Goal: Check status

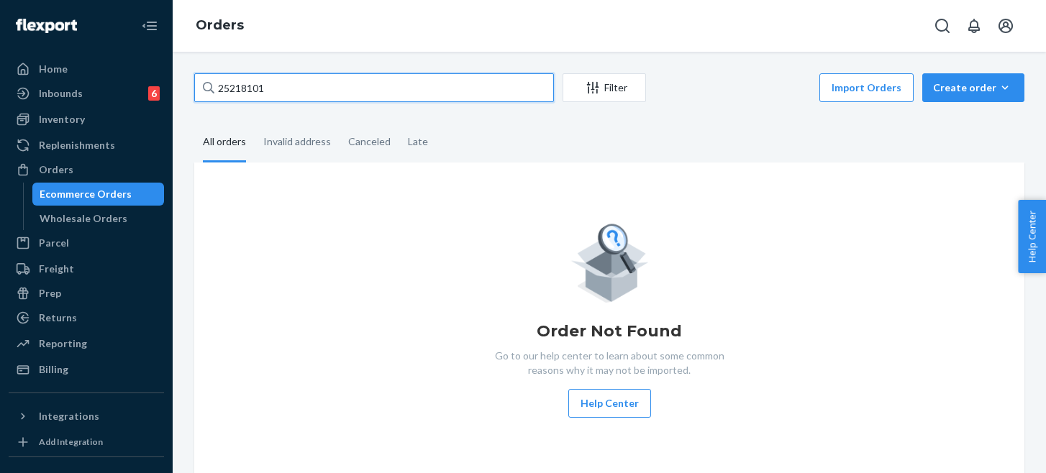
type input "252181019"
click at [227, 86] on input "252181019" at bounding box center [374, 87] width 360 height 29
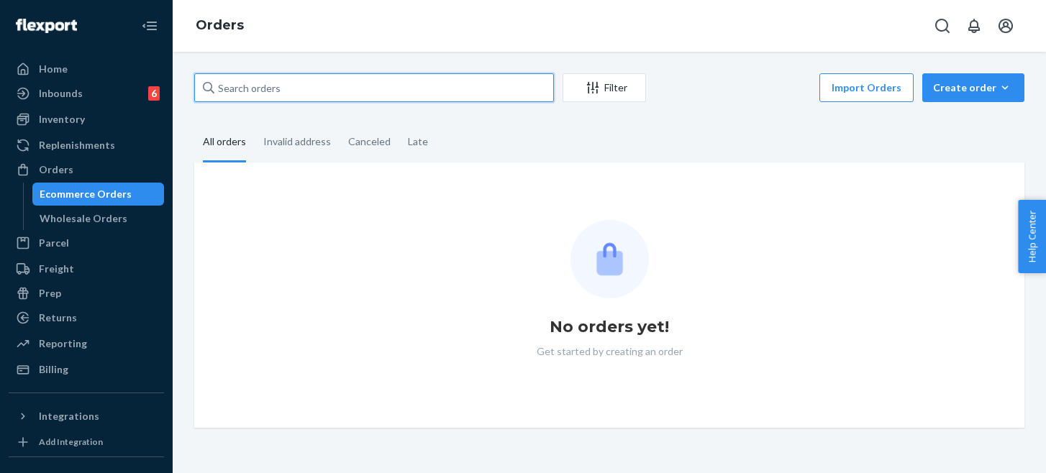
paste input "252181019"
type input "252181019"
click at [305, 90] on input "text" at bounding box center [374, 87] width 360 height 29
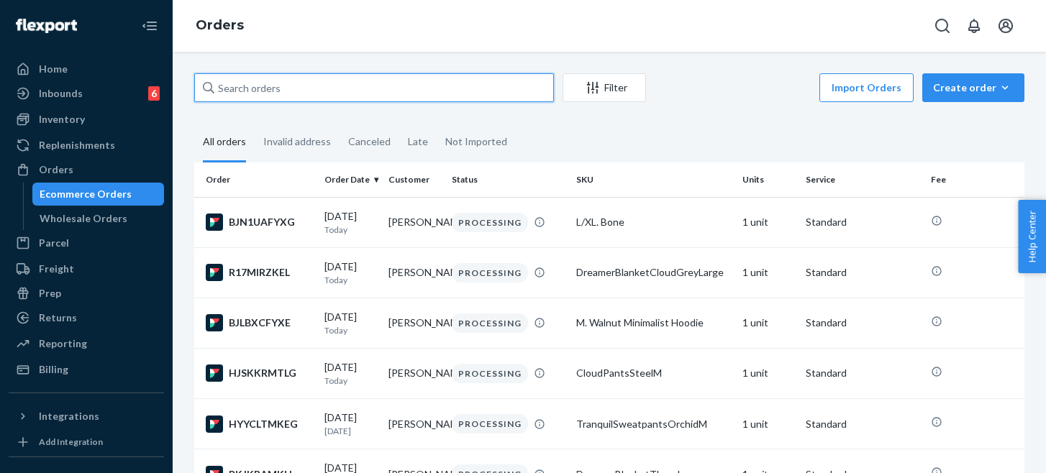
paste input "252181019"
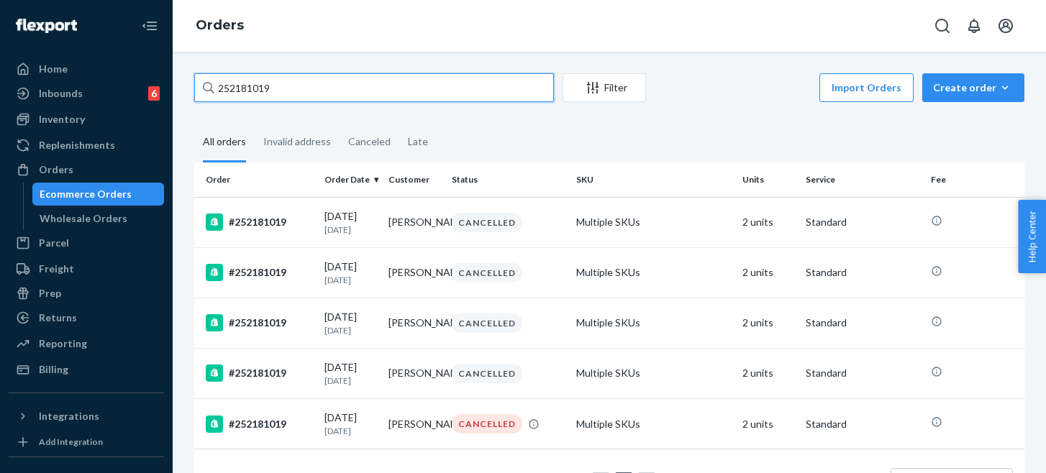
type input "252181019"
